Goal: Information Seeking & Learning: Check status

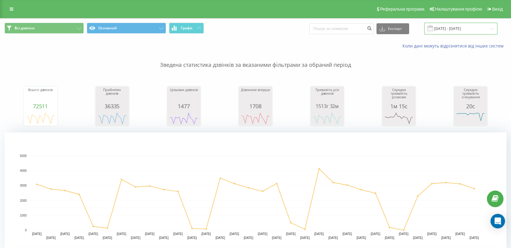
click at [453, 24] on input "25.03.2025 - 25.04.2025" at bounding box center [460, 29] width 73 height 12
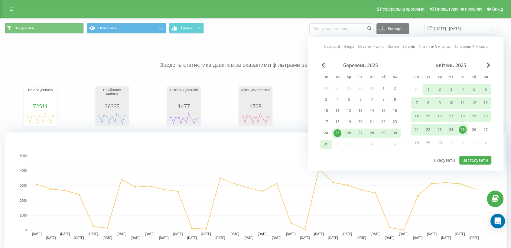
click at [331, 45] on link "Сьогодні" at bounding box center [332, 47] width 16 height 6
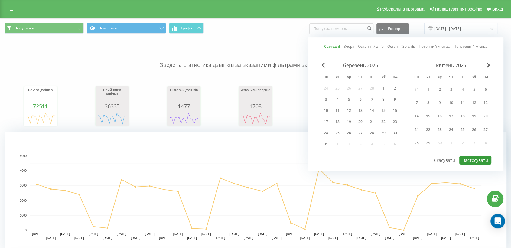
click at [464, 157] on button "Застосувати" at bounding box center [475, 160] width 32 height 9
type input "[DATE] - [DATE]"
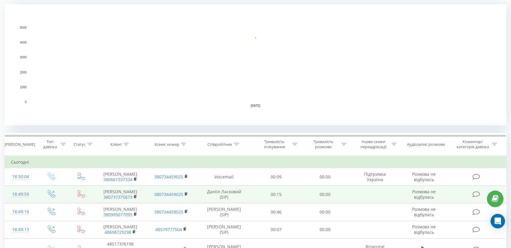
scroll to position [168, 0]
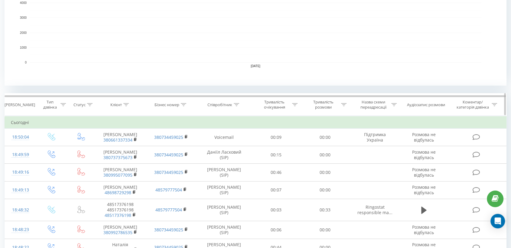
click at [237, 103] on icon at bounding box center [236, 104] width 5 height 3
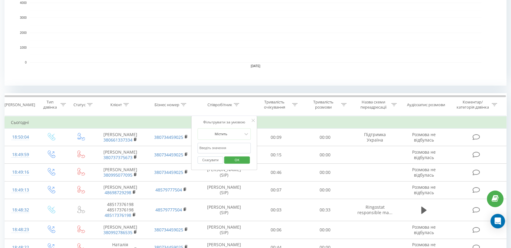
click at [220, 146] on input "text" at bounding box center [223, 148] width 53 height 11
type input "піль"
click at [235, 160] on span "OK" at bounding box center [236, 159] width 17 height 9
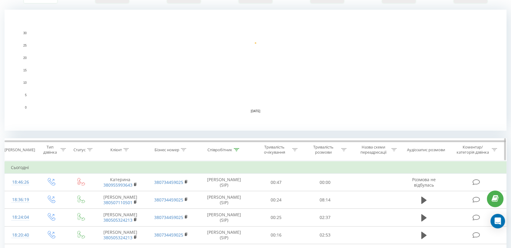
scroll to position [168, 0]
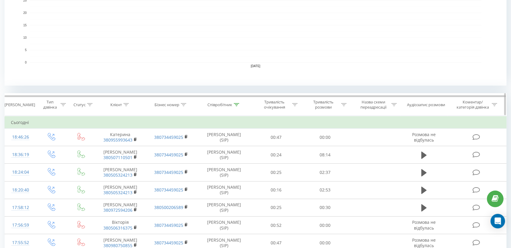
click at [343, 105] on icon at bounding box center [343, 104] width 5 height 3
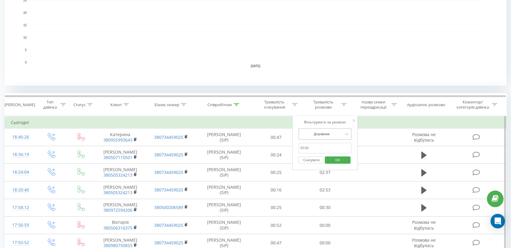
click at [321, 134] on div at bounding box center [321, 134] width 43 height 6
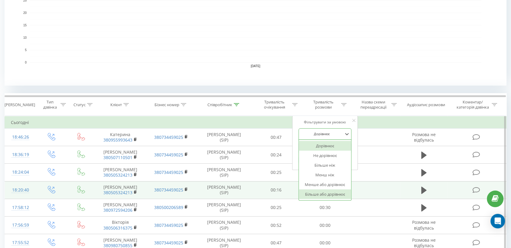
drag, startPoint x: 319, startPoint y: 198, endPoint x: 313, endPoint y: 189, distance: 10.4
click at [319, 198] on div "Більше або дорівнює" at bounding box center [324, 194] width 53 height 10
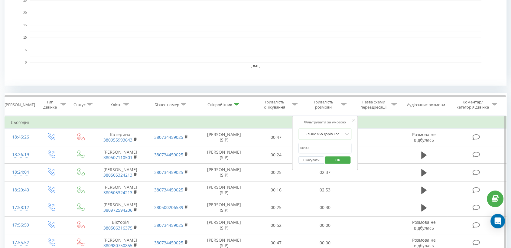
click at [317, 147] on input "text" at bounding box center [324, 148] width 53 height 11
type input "00:30"
click at [332, 155] on span "OK" at bounding box center [337, 159] width 17 height 9
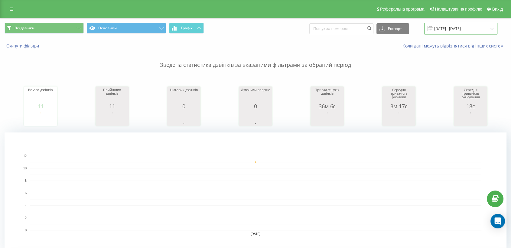
click at [446, 29] on input "[DATE] - [DATE]" at bounding box center [460, 29] width 73 height 12
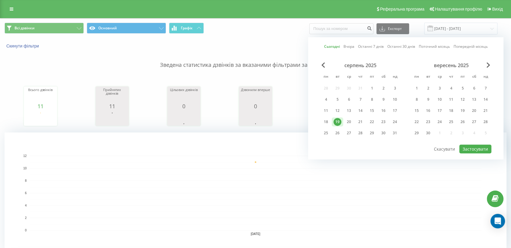
click at [230, 66] on p "Зведена статистика дзвінків за вказаними фільтрами за обраний період" at bounding box center [255, 59] width 501 height 20
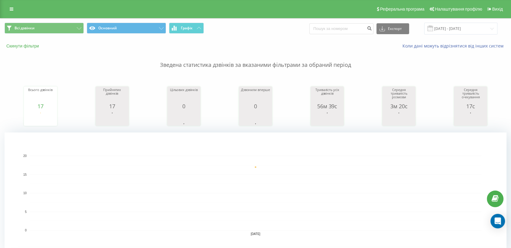
click at [27, 43] on button "Скинути фільтри" at bounding box center [23, 45] width 37 height 5
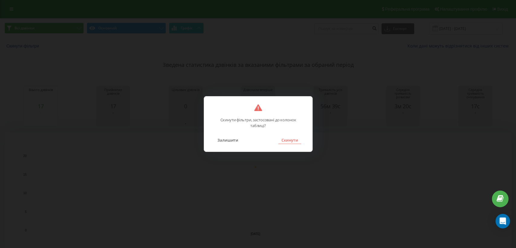
click at [292, 141] on button "Скинути" at bounding box center [289, 140] width 23 height 8
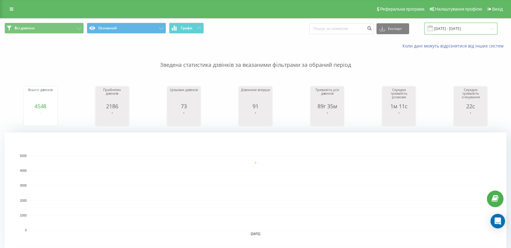
click at [445, 26] on input "[DATE] - [DATE]" at bounding box center [460, 29] width 73 height 12
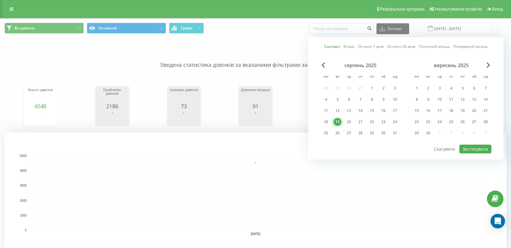
click at [328, 45] on link "Сьогодні" at bounding box center [332, 47] width 16 height 6
drag, startPoint x: 471, startPoint y: 146, endPoint x: 234, endPoint y: 164, distance: 237.8
click at [471, 147] on button "Застосувати" at bounding box center [475, 148] width 32 height 9
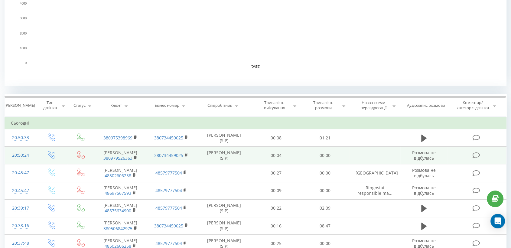
scroll to position [168, 0]
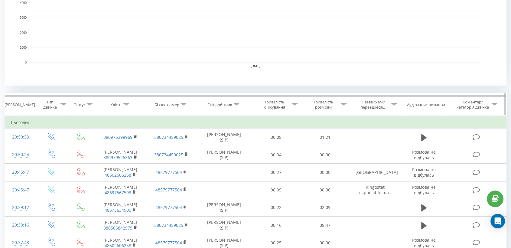
click at [235, 103] on icon at bounding box center [236, 104] width 5 height 3
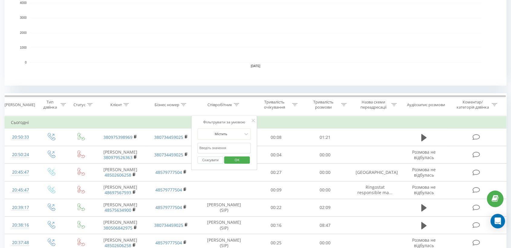
click at [210, 148] on input "text" at bounding box center [223, 148] width 53 height 11
type input "піль"
drag, startPoint x: 238, startPoint y: 158, endPoint x: 214, endPoint y: 9, distance: 151.1
click at [238, 158] on span "OK" at bounding box center [236, 159] width 17 height 9
